Goal: Book appointment/travel/reservation

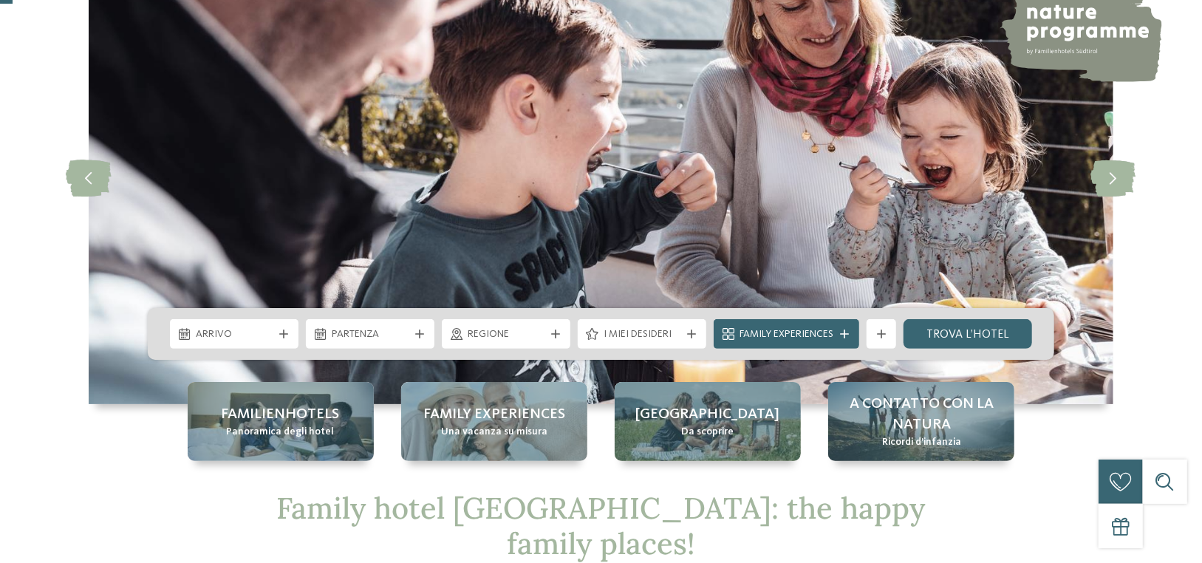
scroll to position [148, 0]
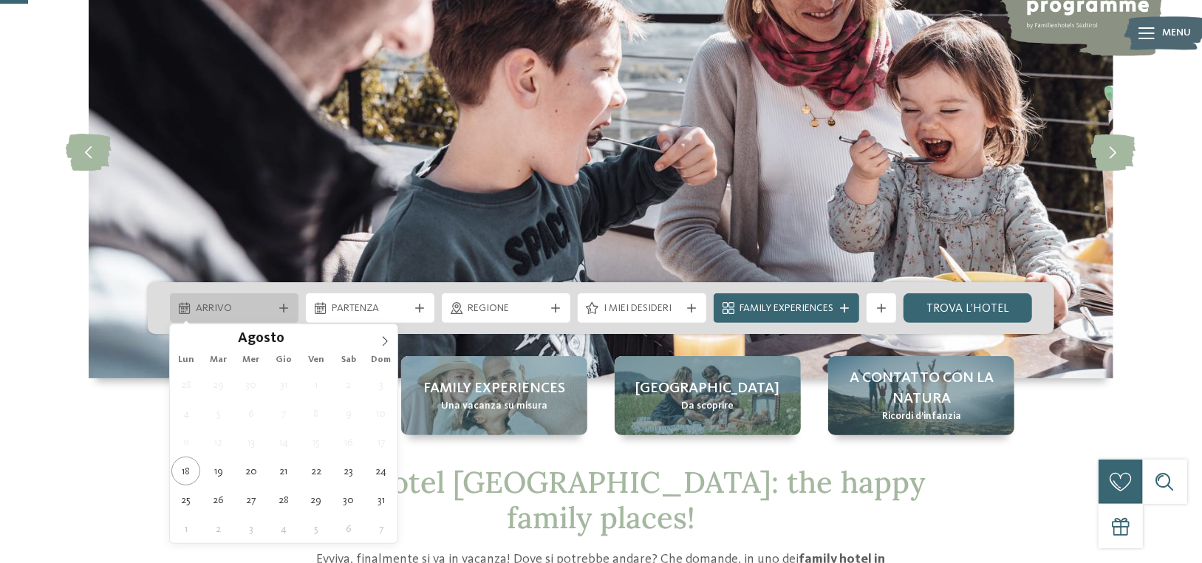
click at [278, 309] on div at bounding box center [283, 308] width 15 height 9
click at [377, 341] on span at bounding box center [384, 336] width 25 height 25
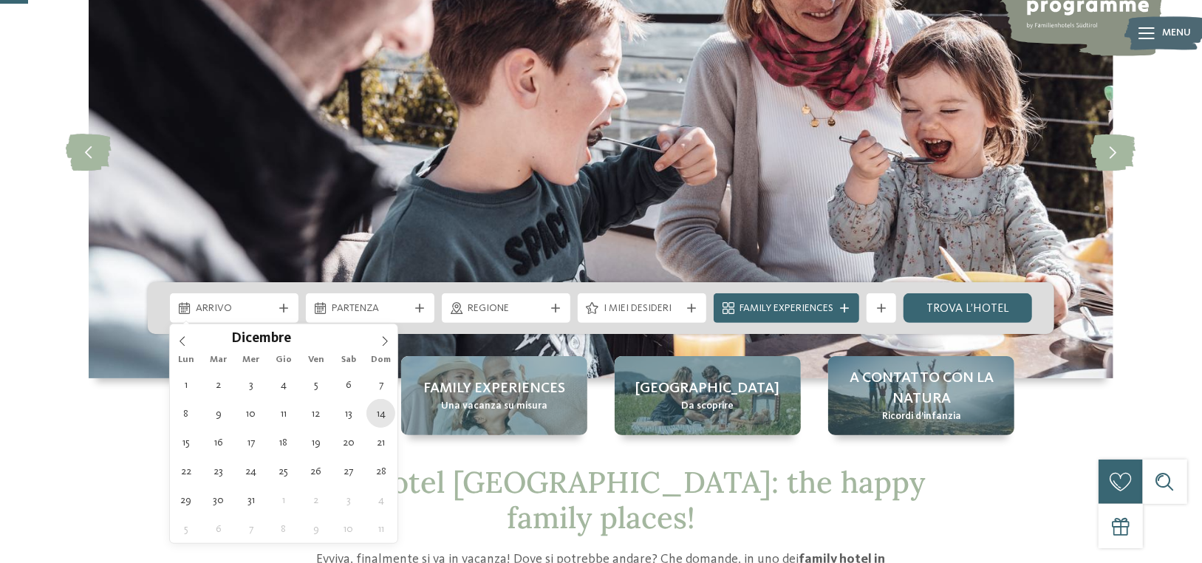
type div "14.12.2025"
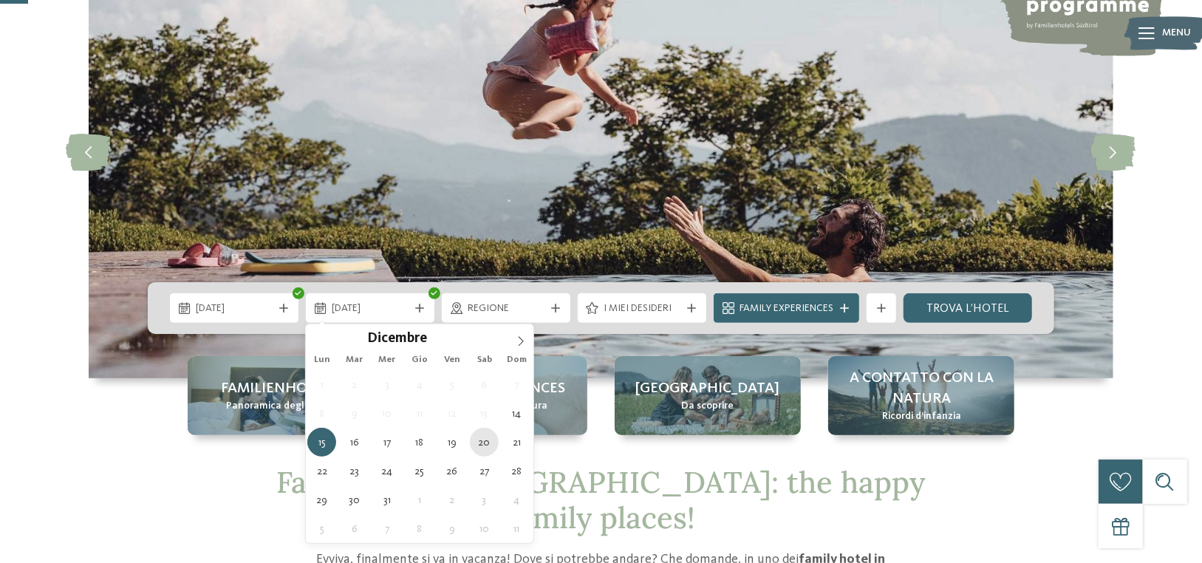
type div "20.12.2025"
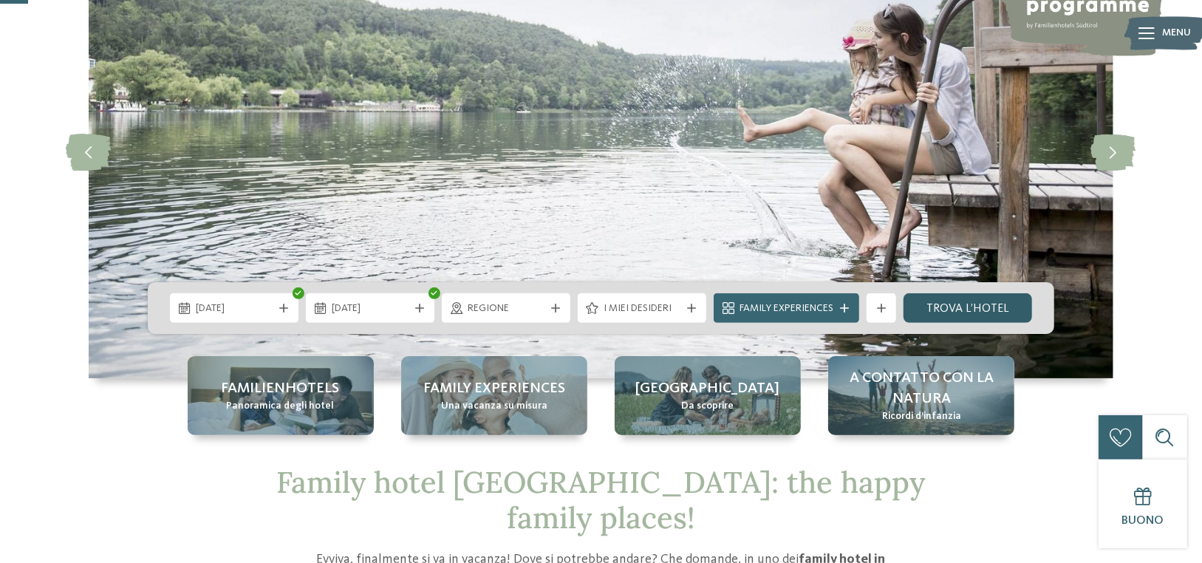
click at [973, 309] on link "trova l’hotel" at bounding box center [967, 308] width 129 height 30
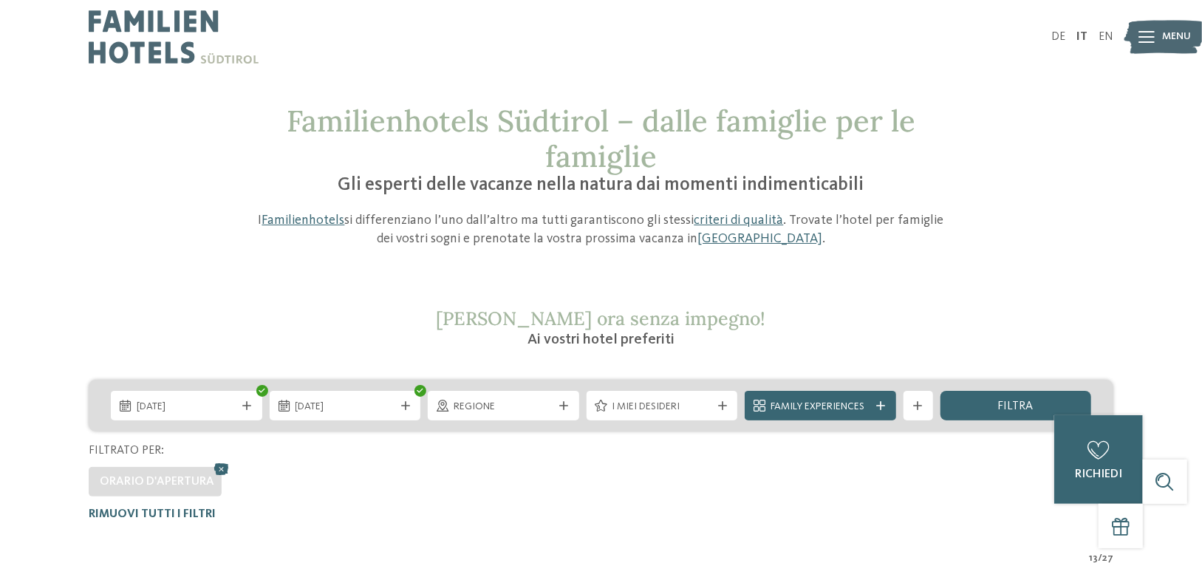
click at [182, 487] on div "Orario d'apertura" at bounding box center [157, 481] width 114 height 16
click at [221, 467] on icon at bounding box center [222, 468] width 22 height 19
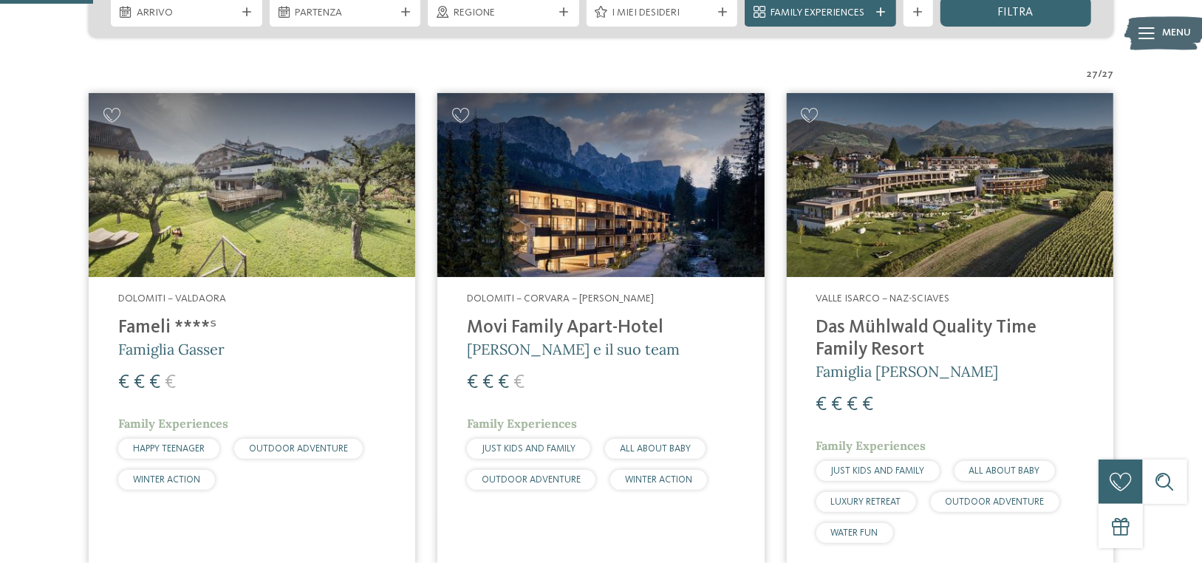
scroll to position [394, 0]
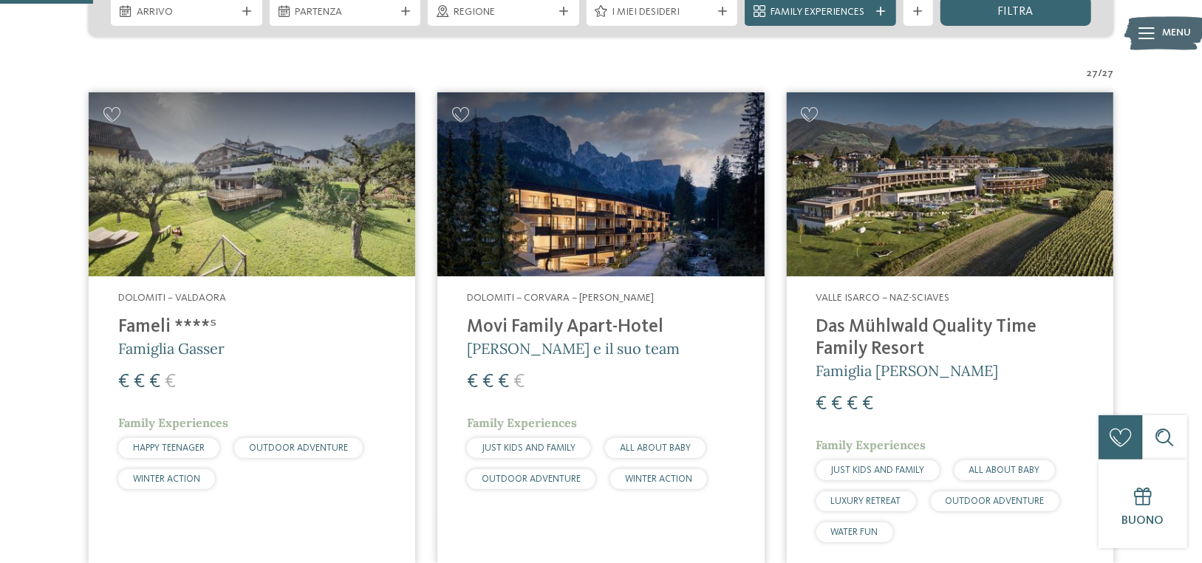
click at [245, 222] on img at bounding box center [252, 184] width 326 height 184
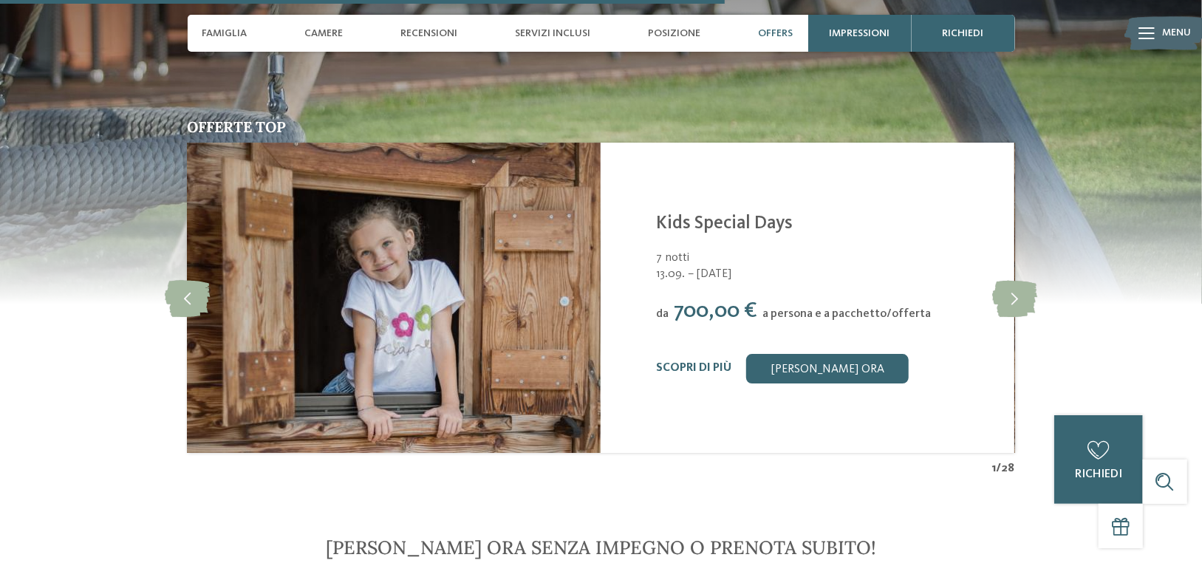
scroll to position [2881, 0]
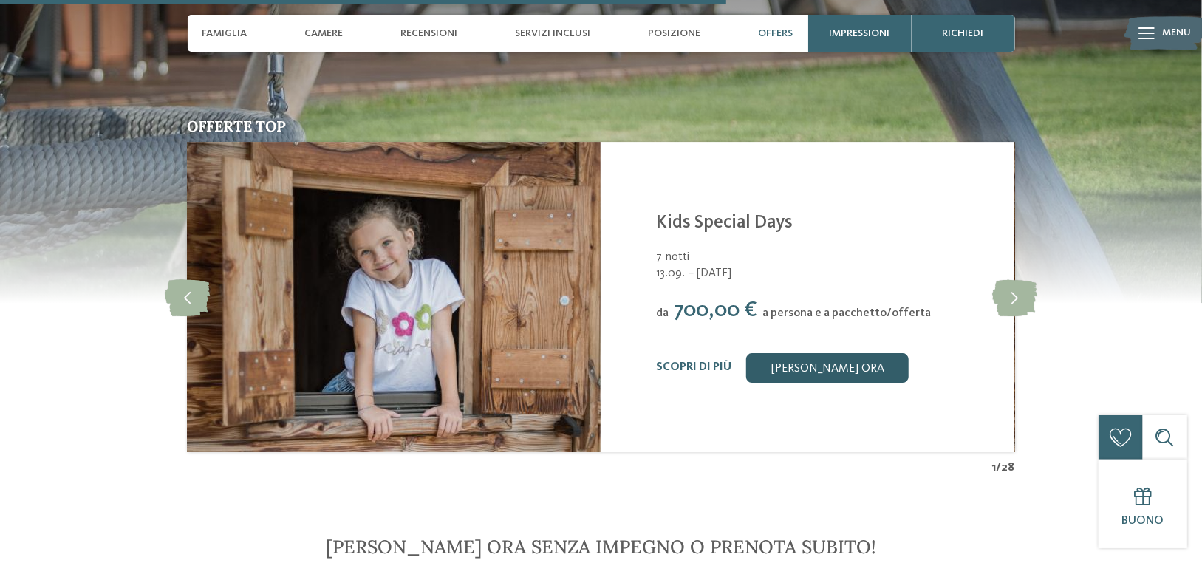
click at [807, 353] on link "[PERSON_NAME] ora" at bounding box center [827, 368] width 162 height 30
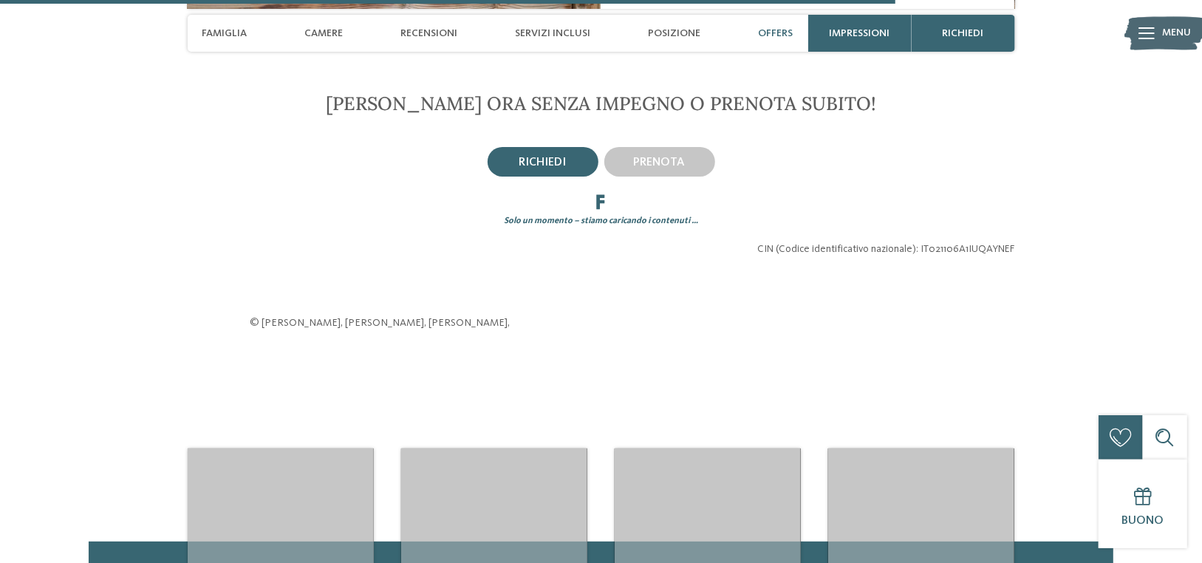
scroll to position [3356, 0]
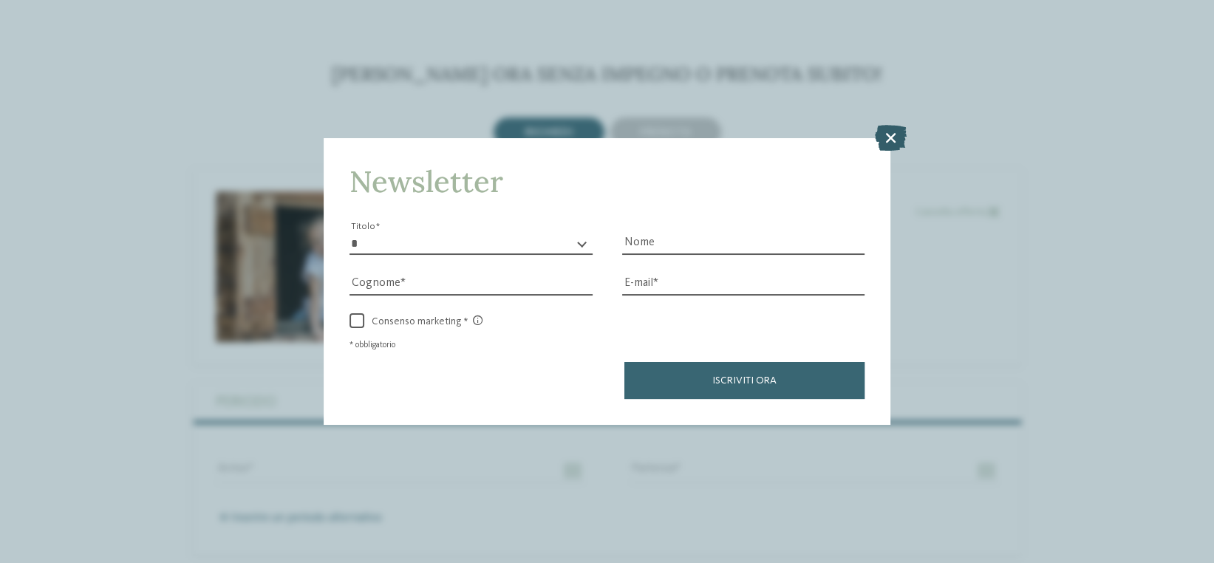
click at [889, 136] on icon at bounding box center [891, 137] width 32 height 26
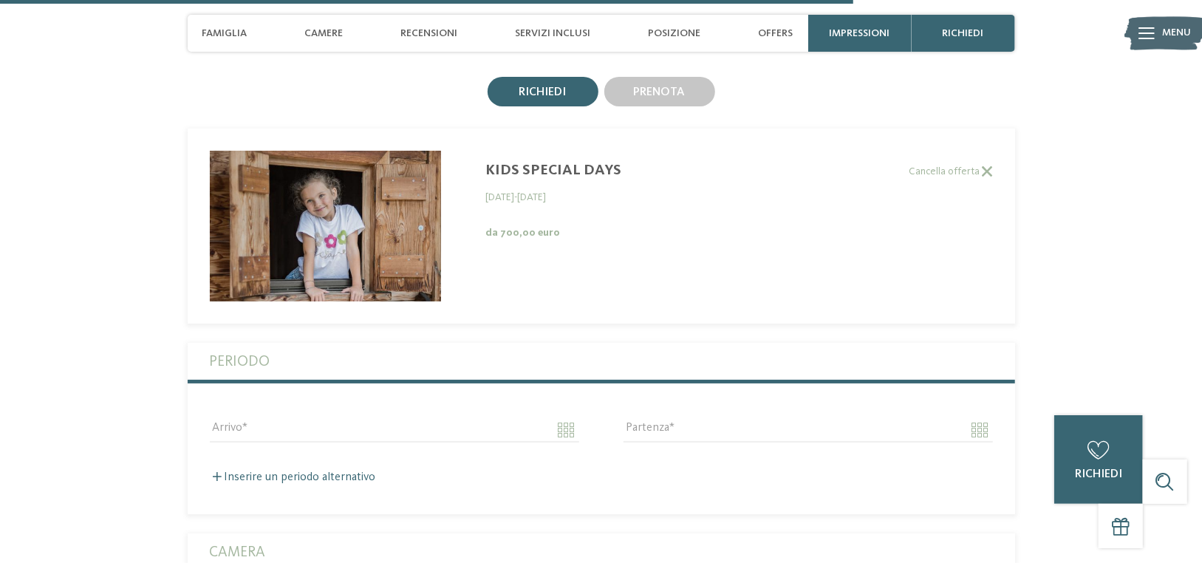
scroll to position [3429, 0]
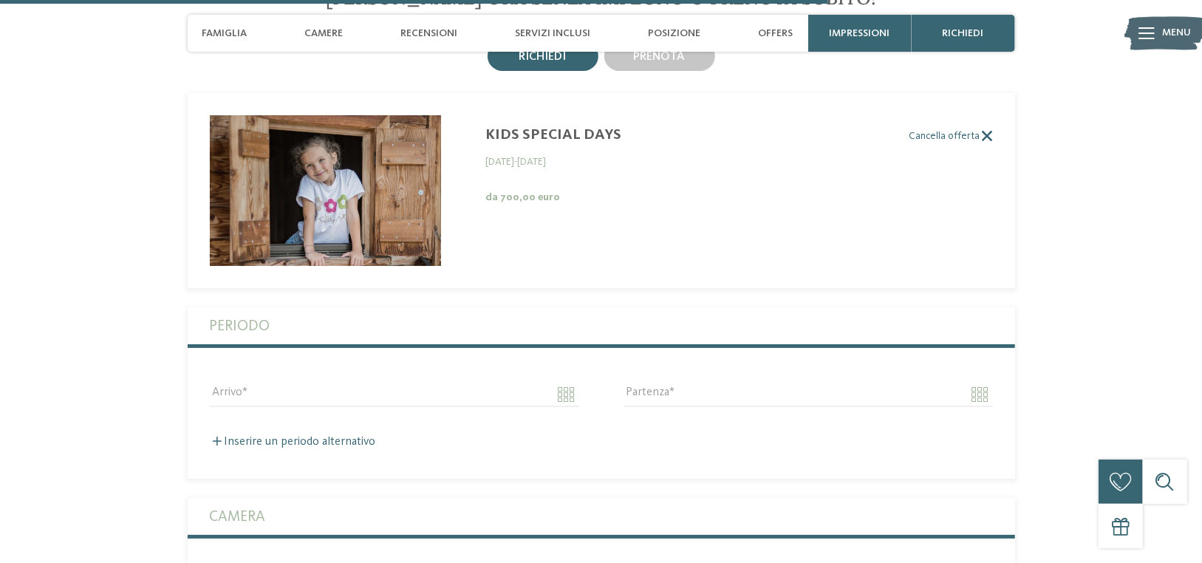
click at [966, 130] on label "Cancella offerta" at bounding box center [590, 136] width 805 height 13
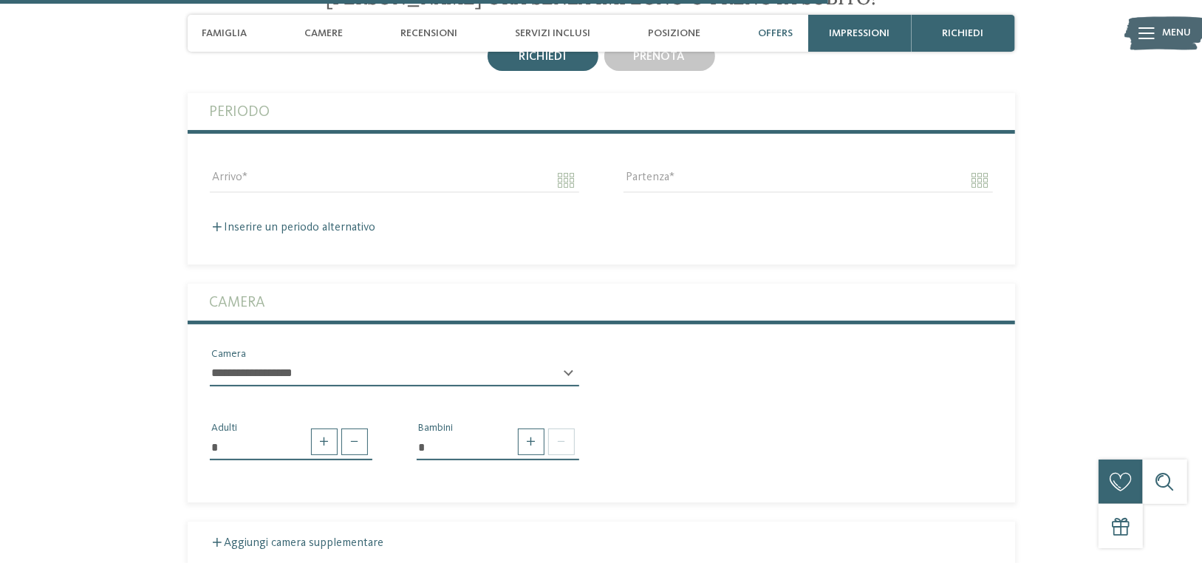
click at [776, 34] on span "Offers" at bounding box center [776, 33] width 35 height 13
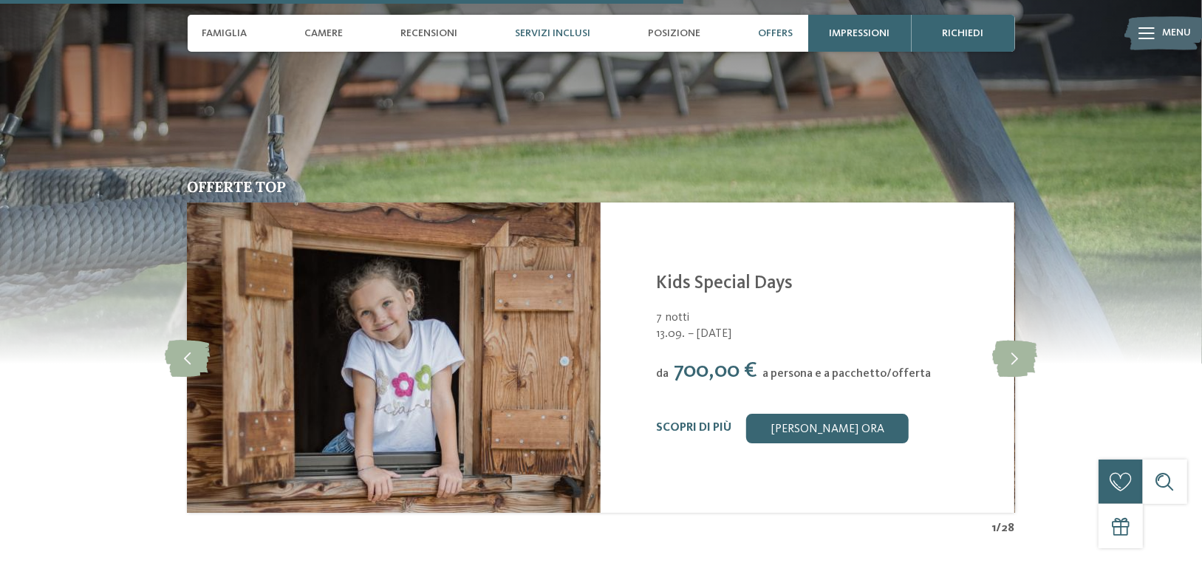
scroll to position [2703, 0]
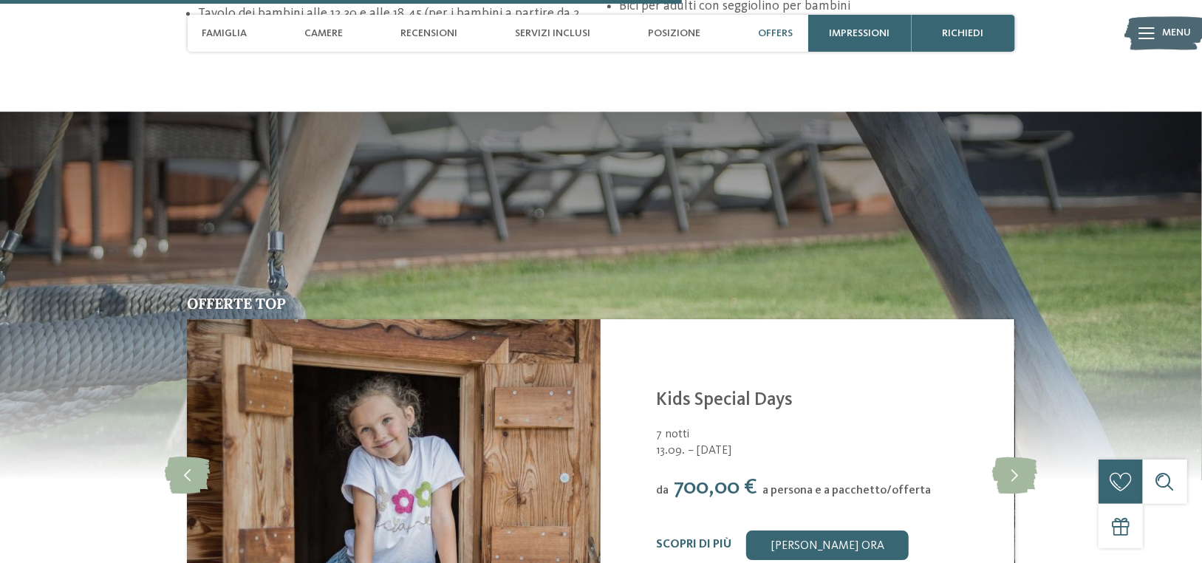
click at [776, 34] on span "Offers" at bounding box center [776, 33] width 35 height 13
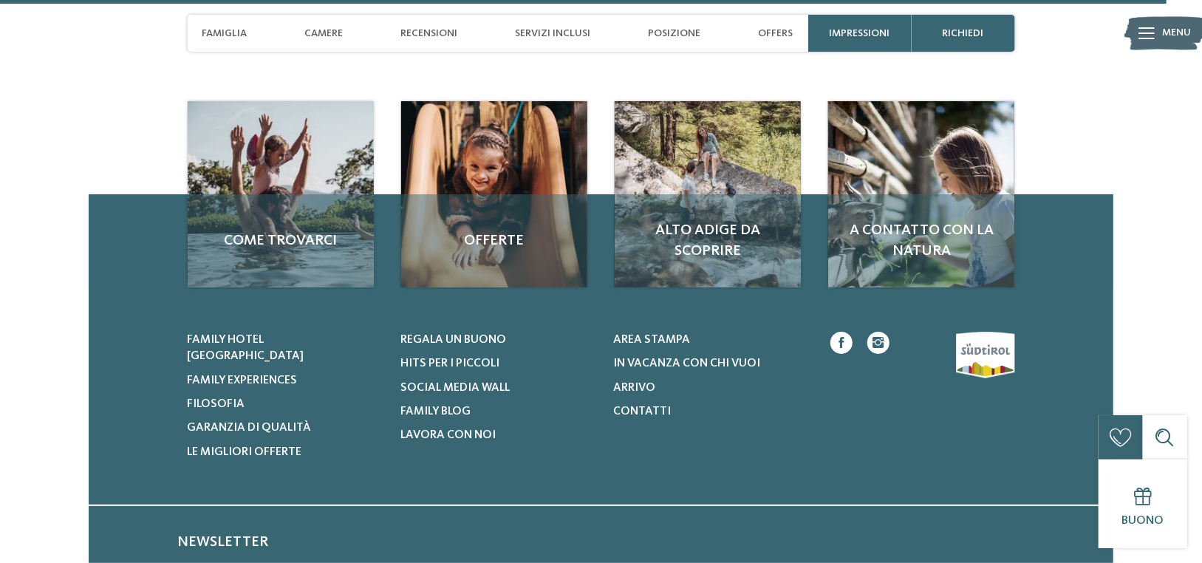
scroll to position [4624, 0]
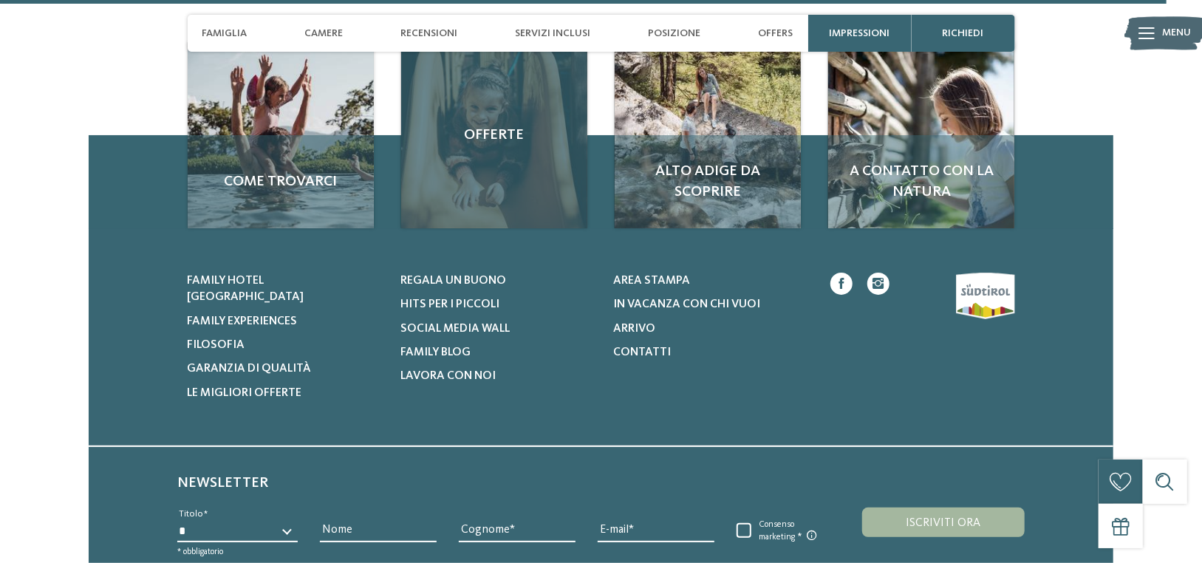
click at [511, 158] on div "Offerte" at bounding box center [494, 135] width 186 height 186
click at [524, 123] on div "Offerte" at bounding box center [494, 135] width 186 height 186
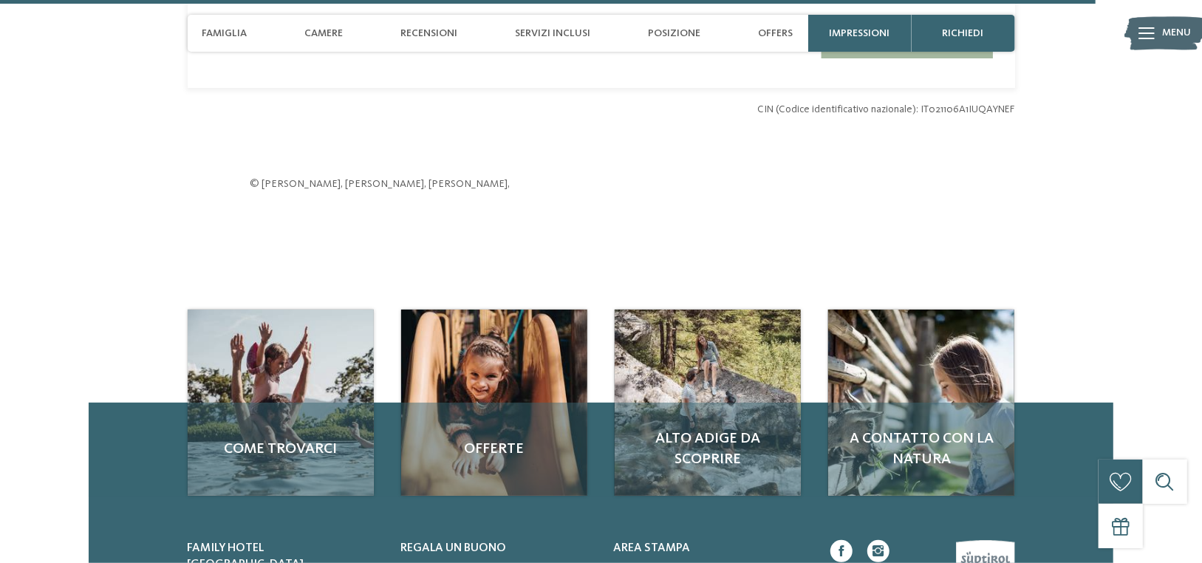
scroll to position [4328, 0]
